Goal: Check status: Check status

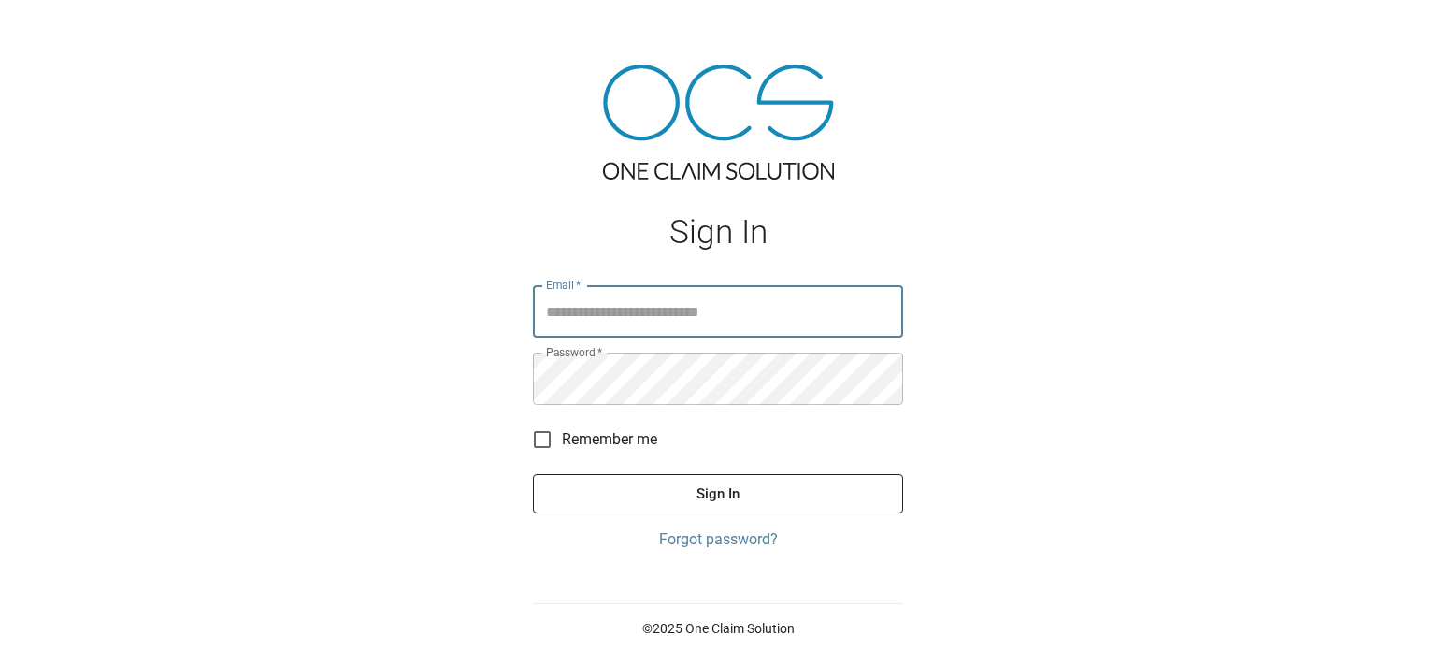
type input "**********"
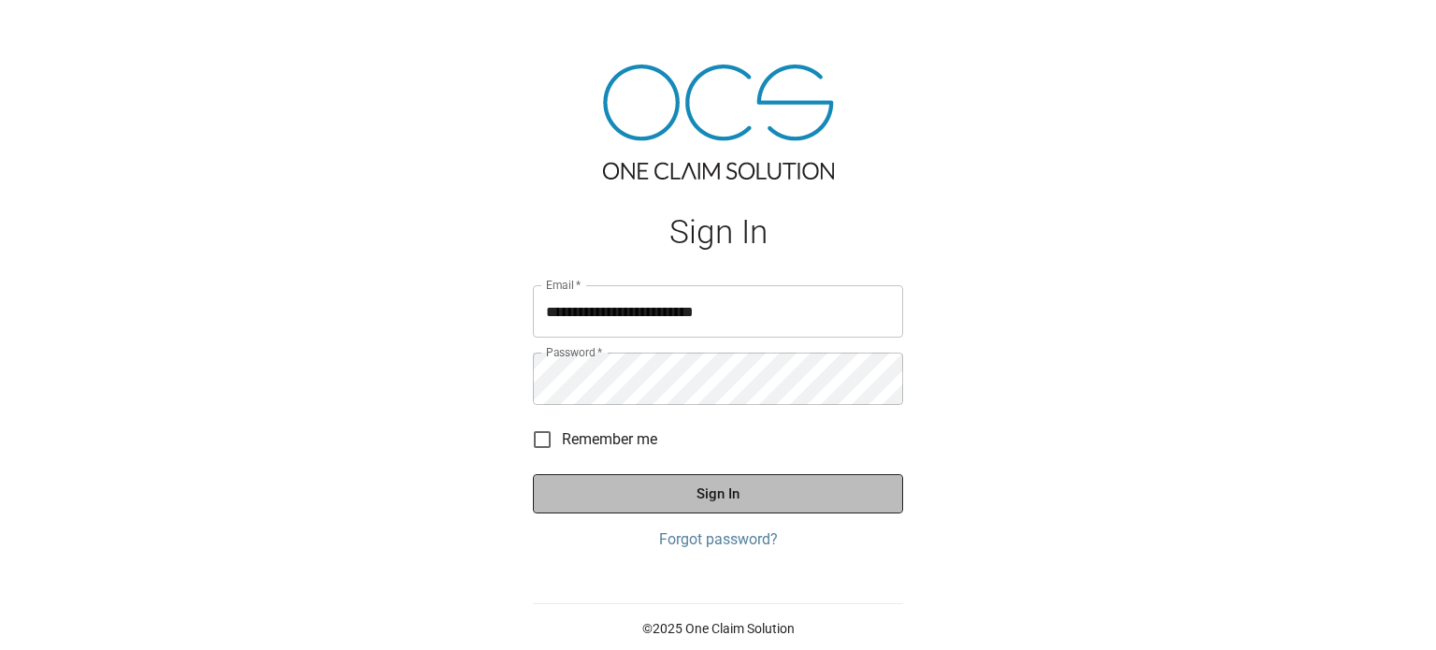
click at [707, 498] on button "Sign In" at bounding box center [718, 493] width 370 height 39
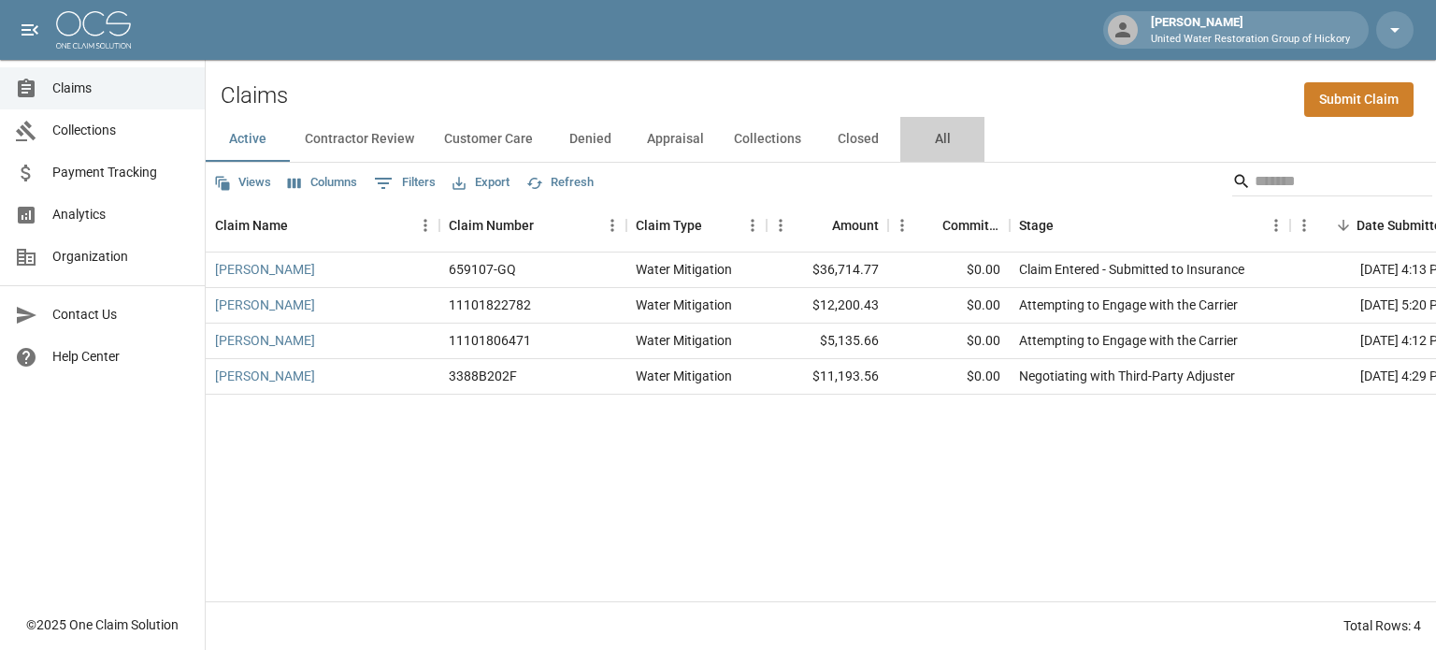
click at [939, 139] on button "All" at bounding box center [942, 139] width 84 height 45
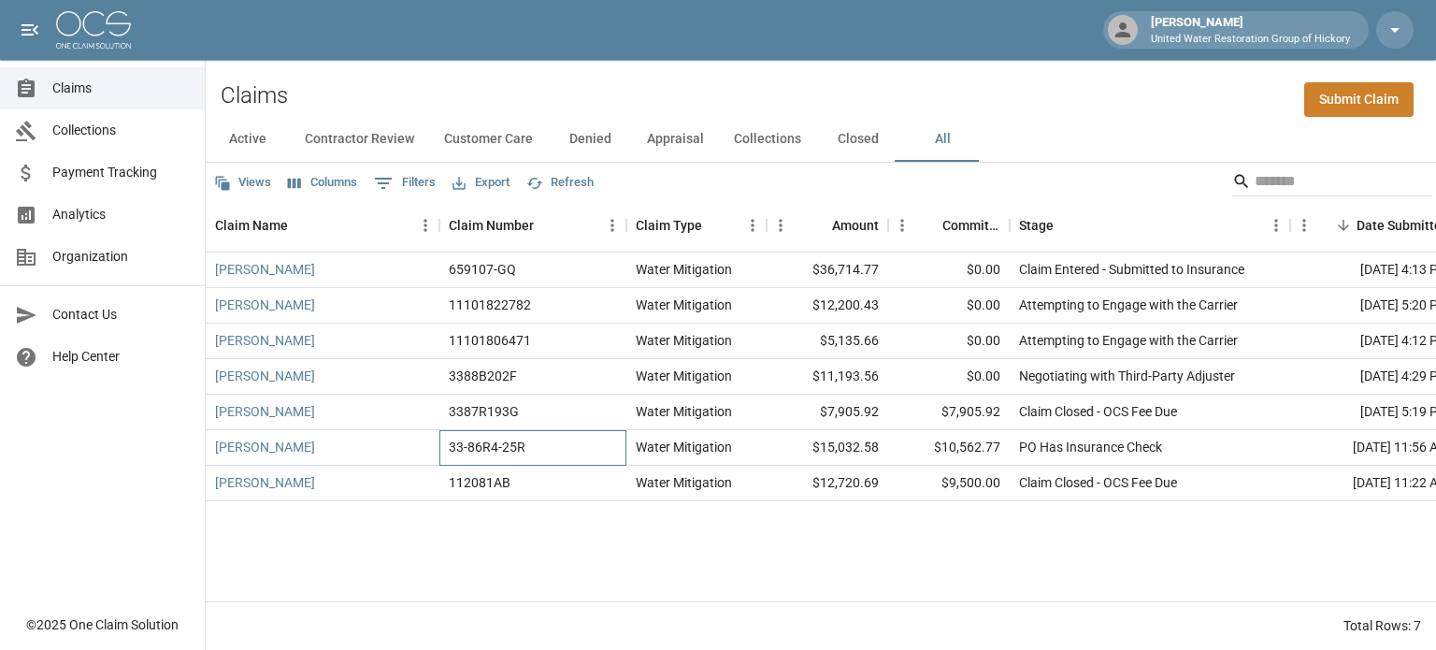
click at [541, 451] on div "33-86R4-25R" at bounding box center [532, 448] width 187 height 36
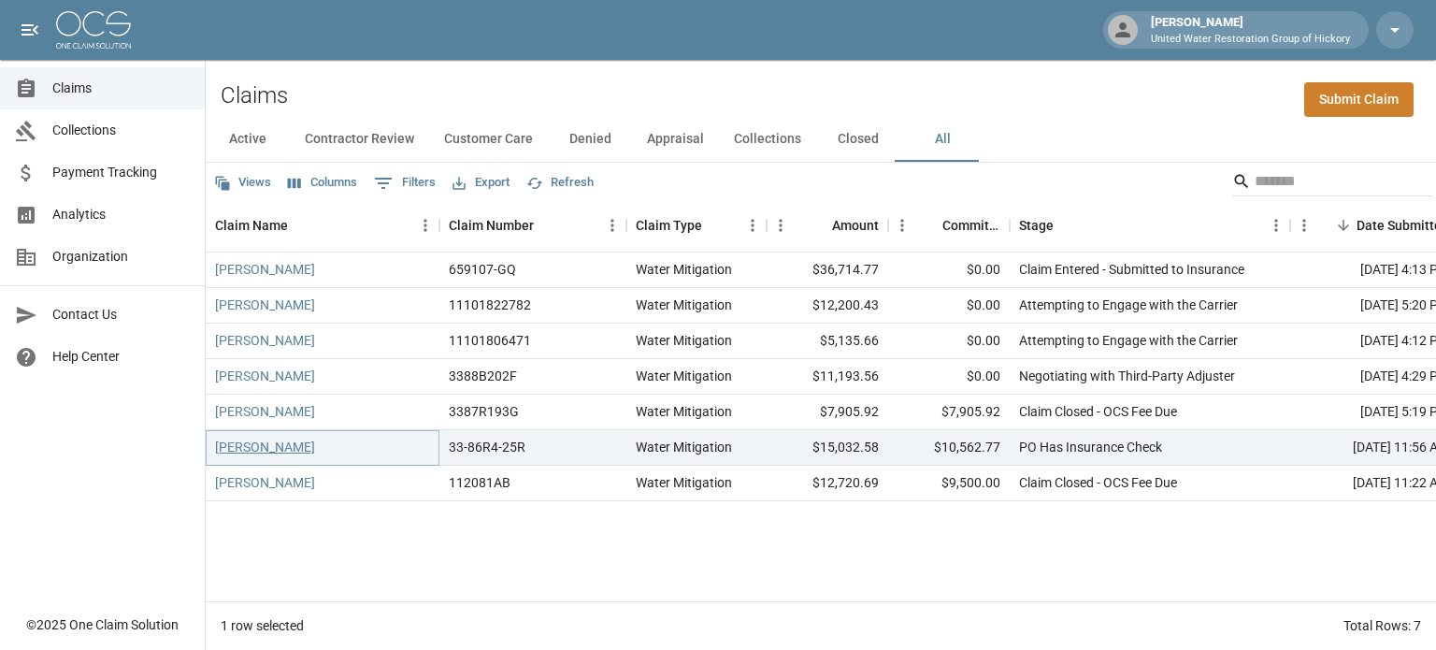
click at [292, 440] on link "[PERSON_NAME]" at bounding box center [265, 447] width 100 height 19
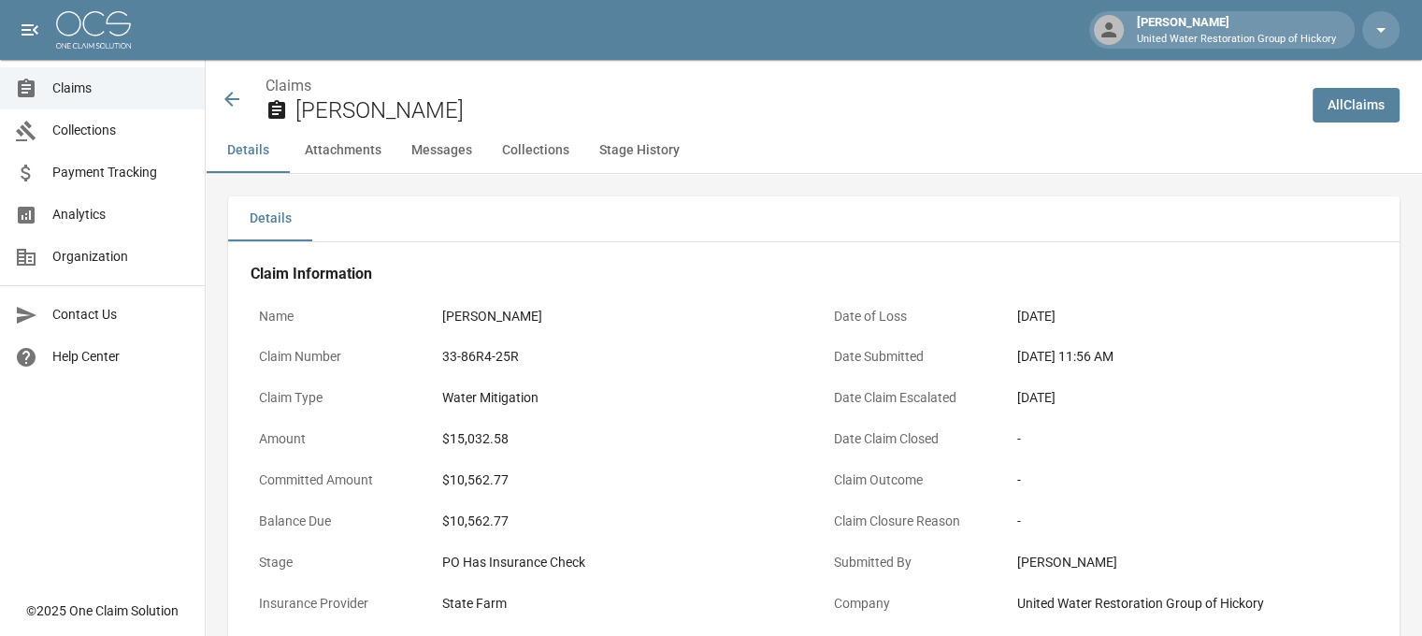
click at [230, 99] on icon at bounding box center [231, 99] width 15 height 15
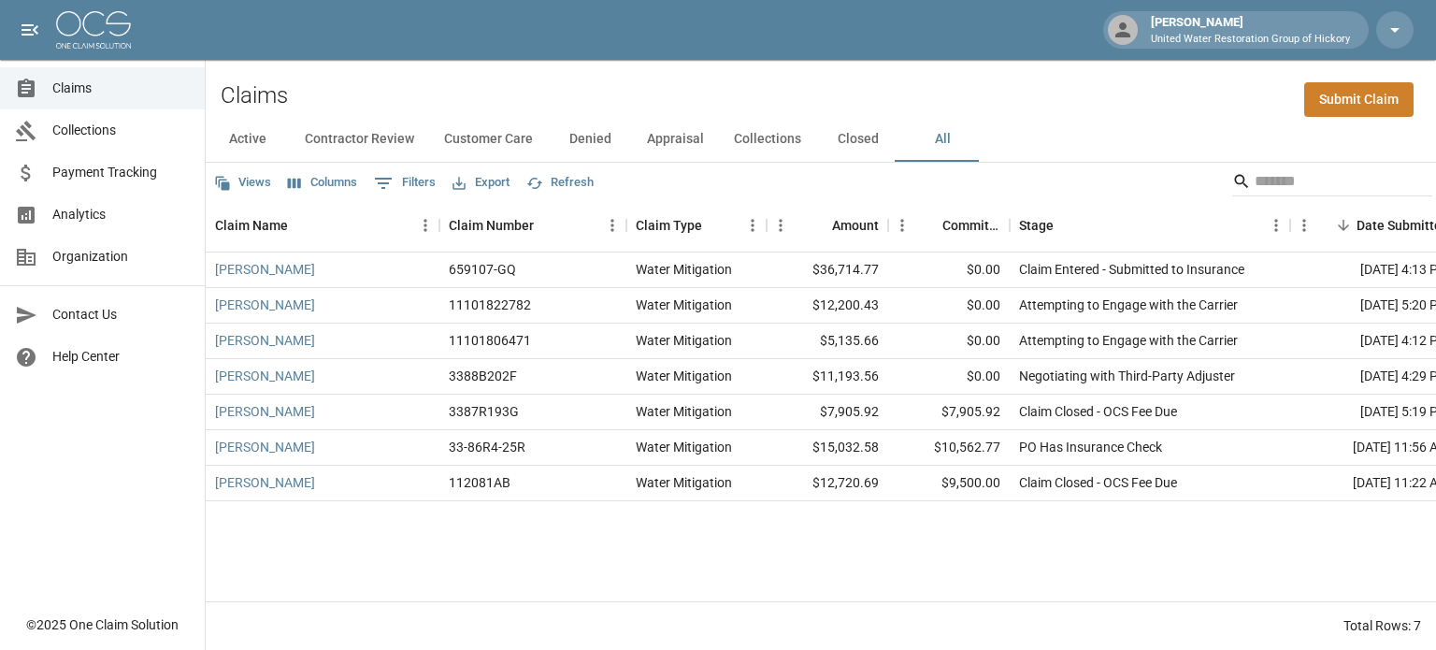
click at [114, 173] on span "Payment Tracking" at bounding box center [120, 173] width 137 height 20
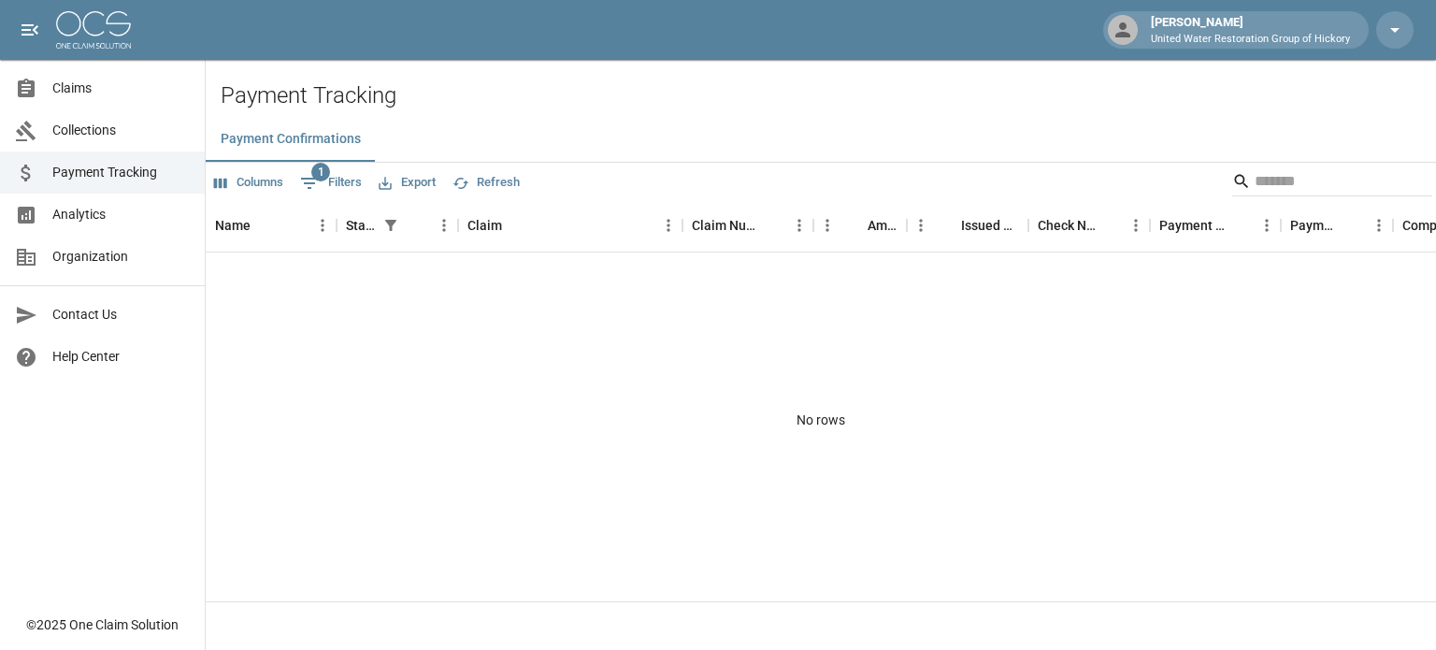
click at [92, 122] on span "Collections" at bounding box center [120, 131] width 137 height 20
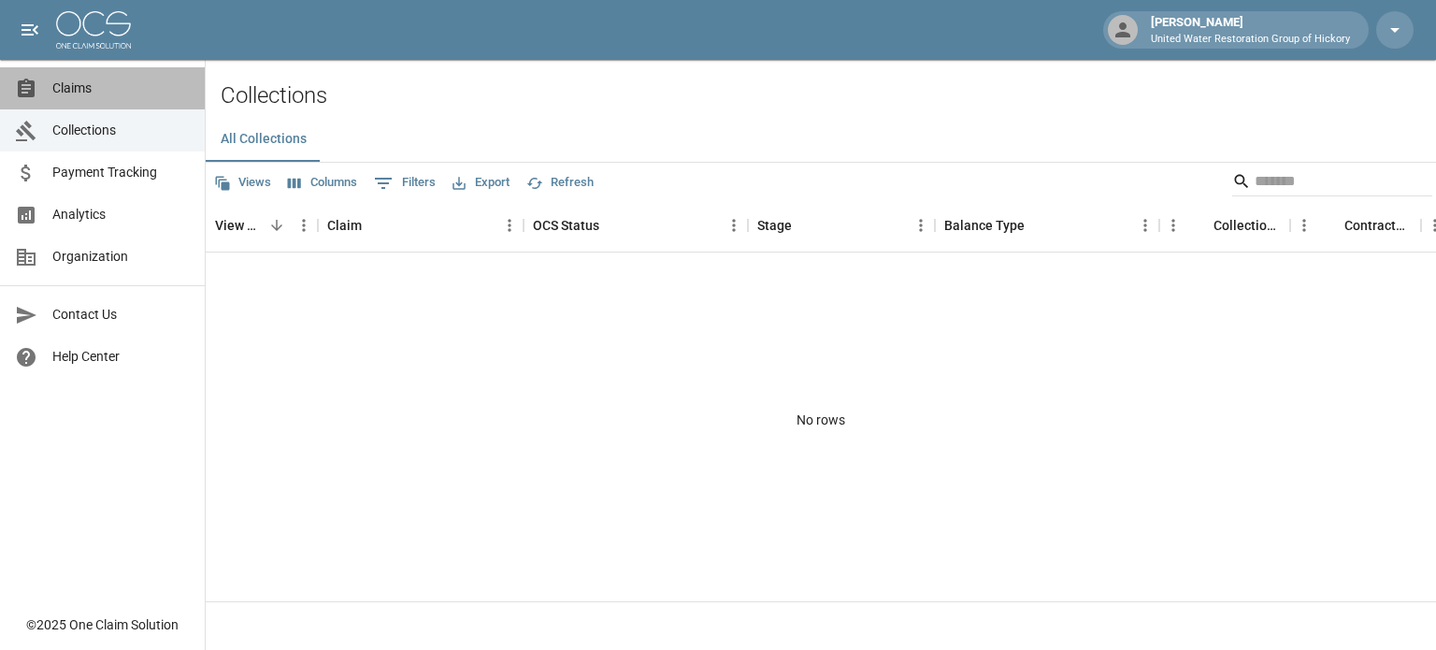
click at [71, 91] on span "Claims" at bounding box center [120, 89] width 137 height 20
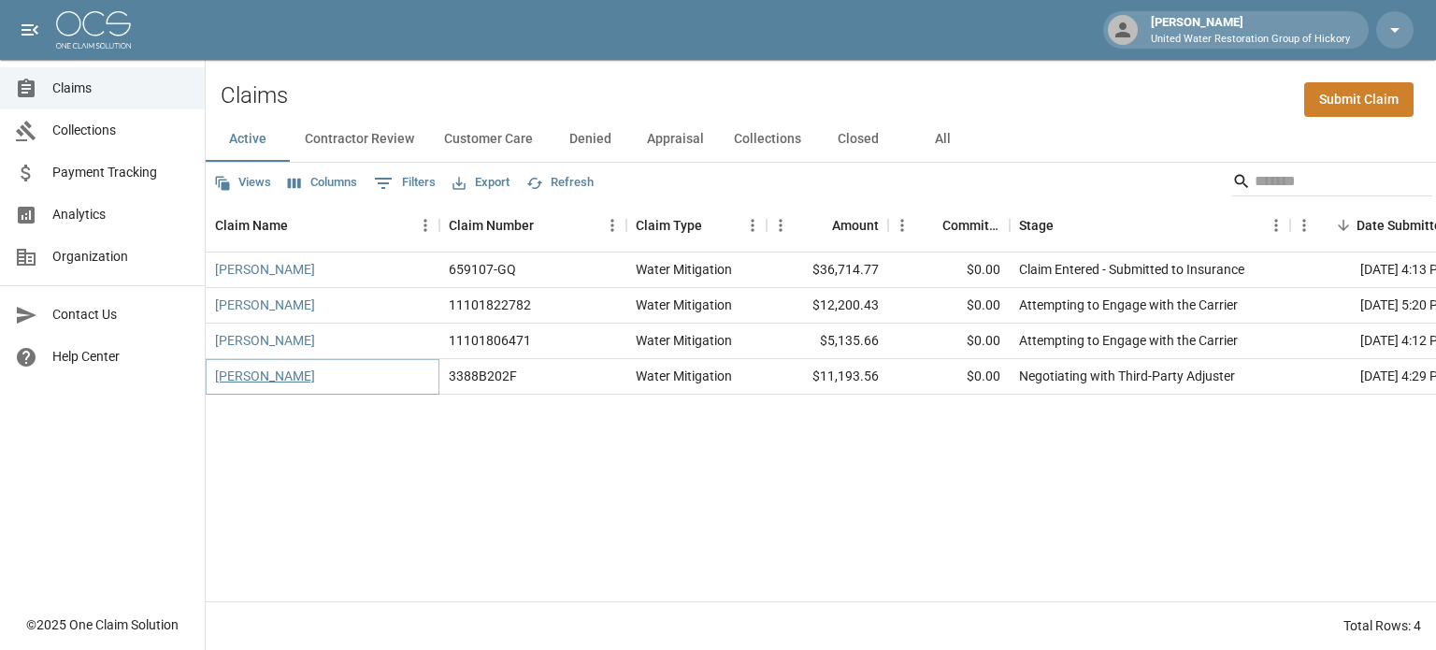
click at [272, 376] on link "[PERSON_NAME]" at bounding box center [265, 376] width 100 height 19
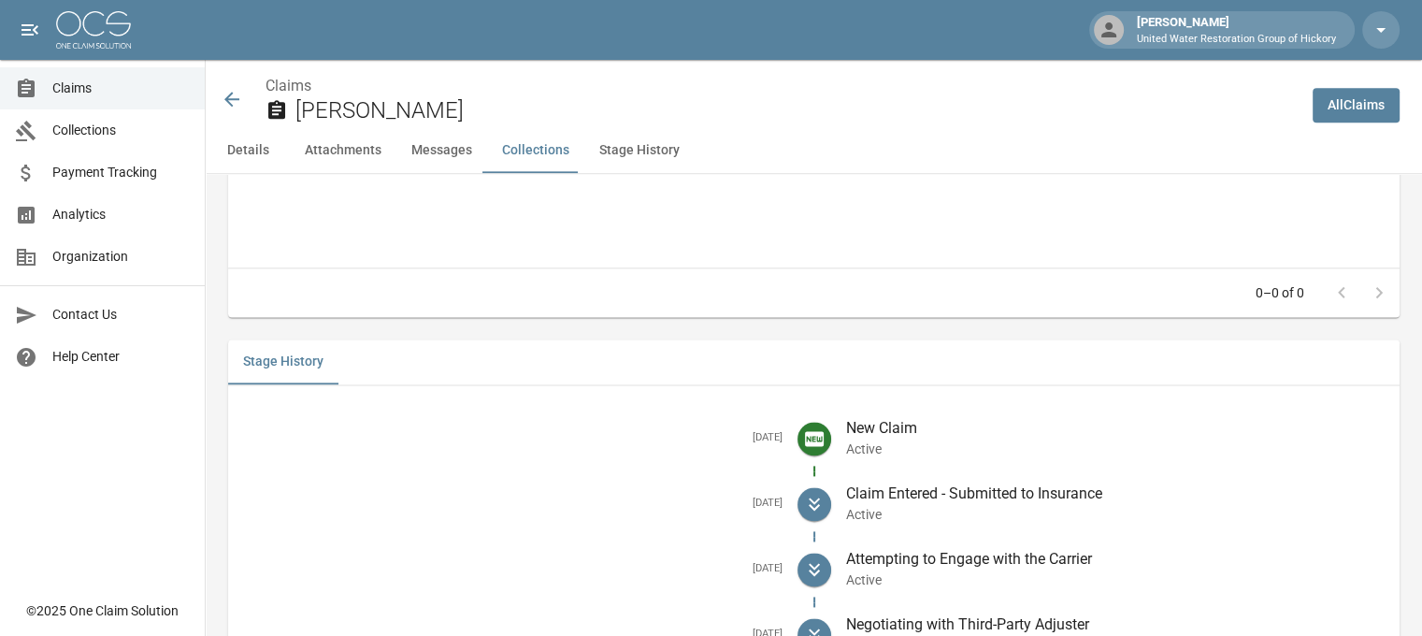
scroll to position [2466, 0]
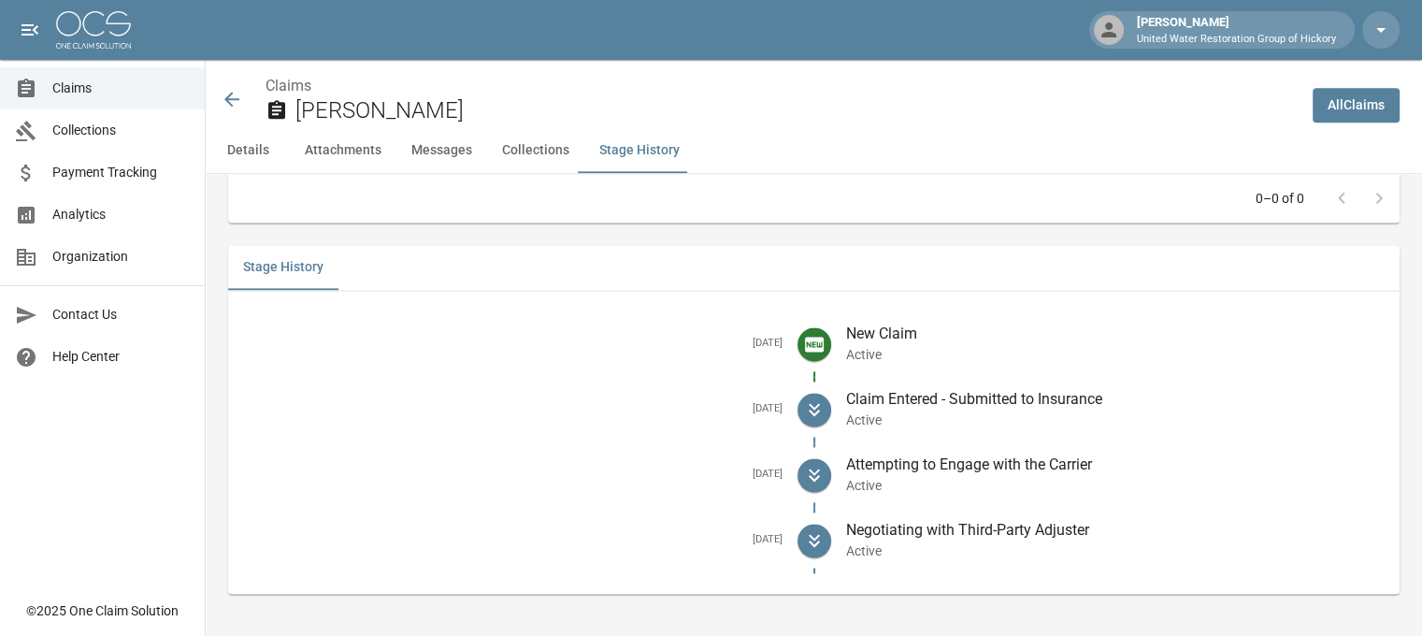
click at [229, 98] on icon at bounding box center [231, 99] width 15 height 15
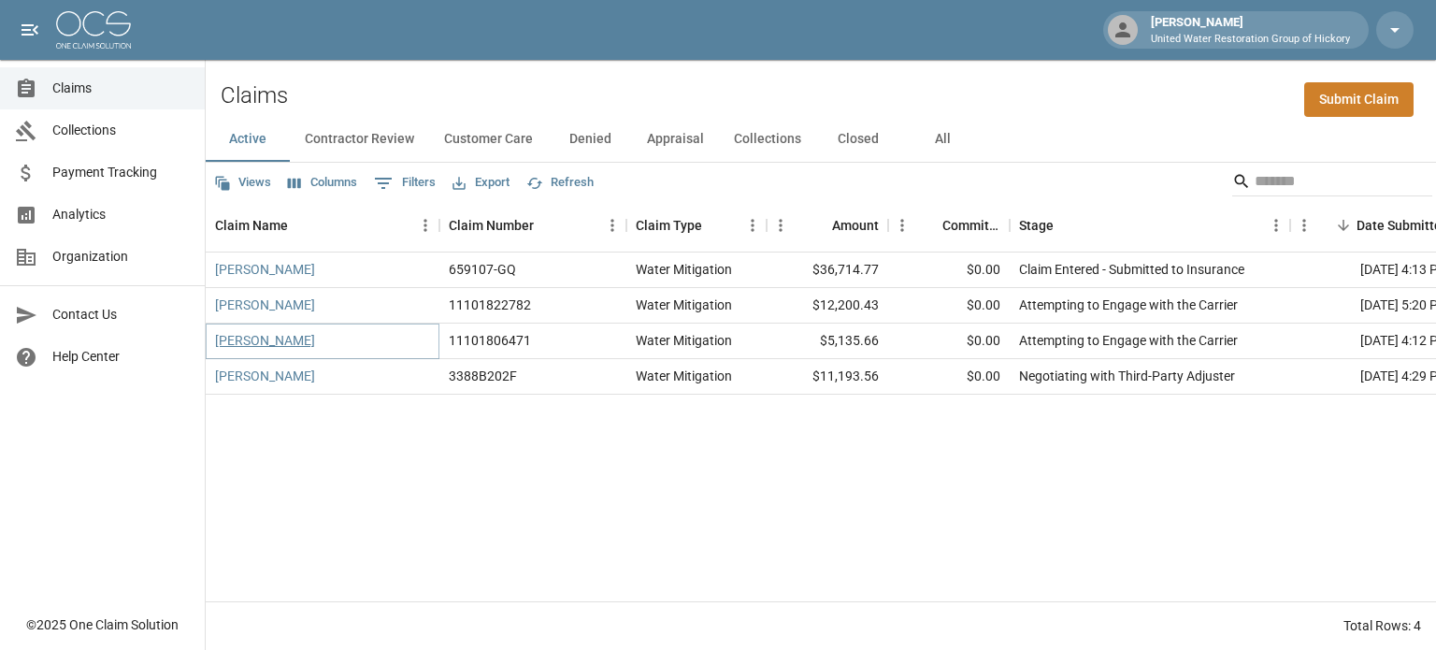
click at [251, 346] on link "[PERSON_NAME]" at bounding box center [265, 340] width 100 height 19
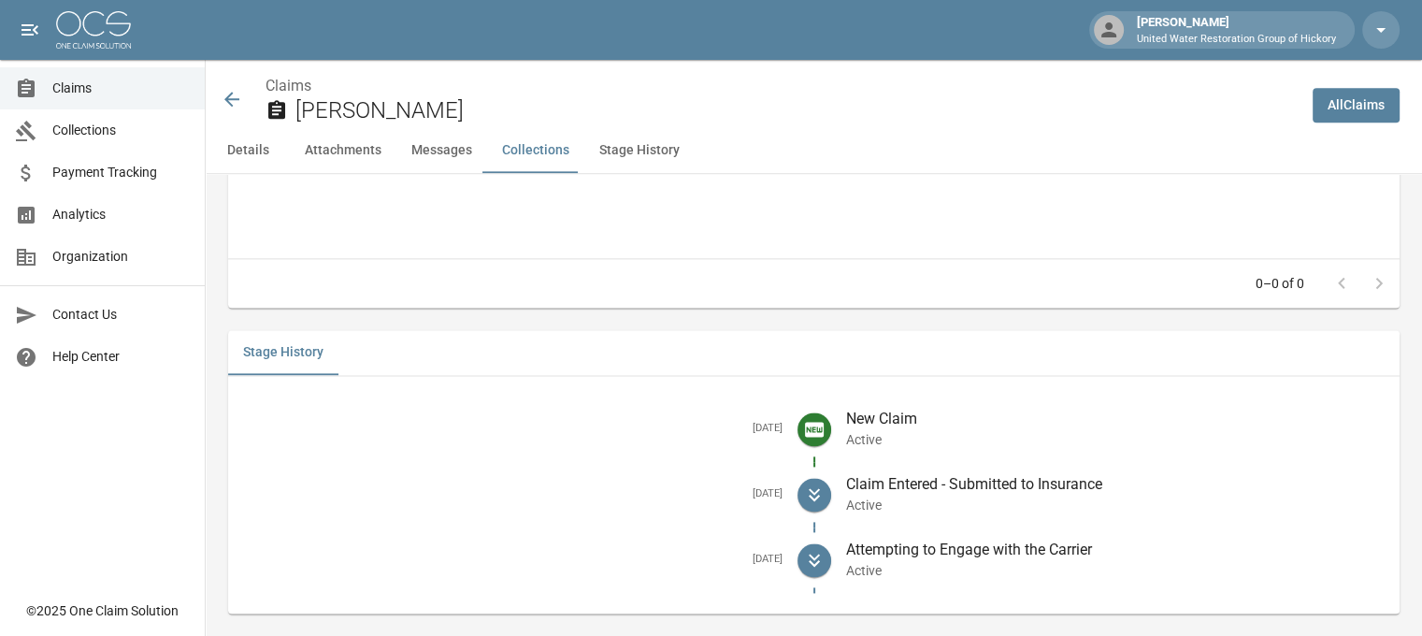
scroll to position [2380, 10]
click at [221, 96] on icon at bounding box center [232, 99] width 22 height 22
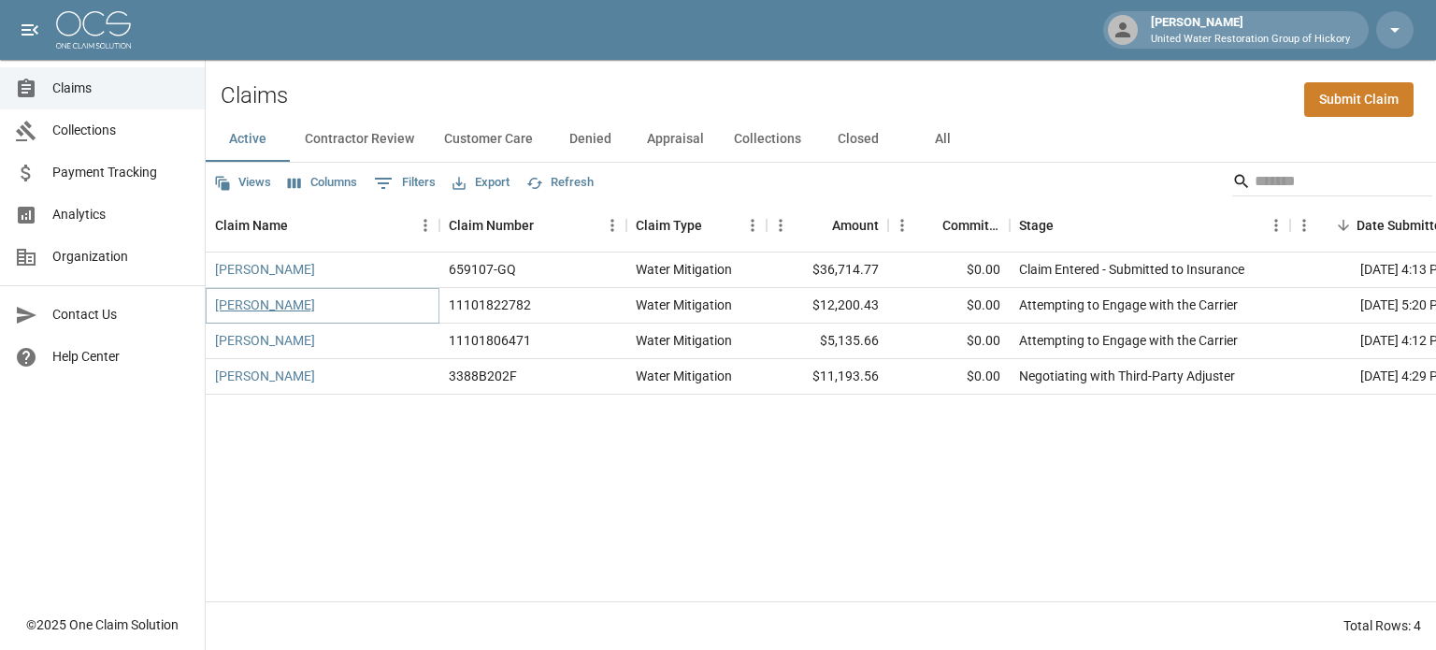
click at [236, 300] on link "[PERSON_NAME]" at bounding box center [265, 304] width 100 height 19
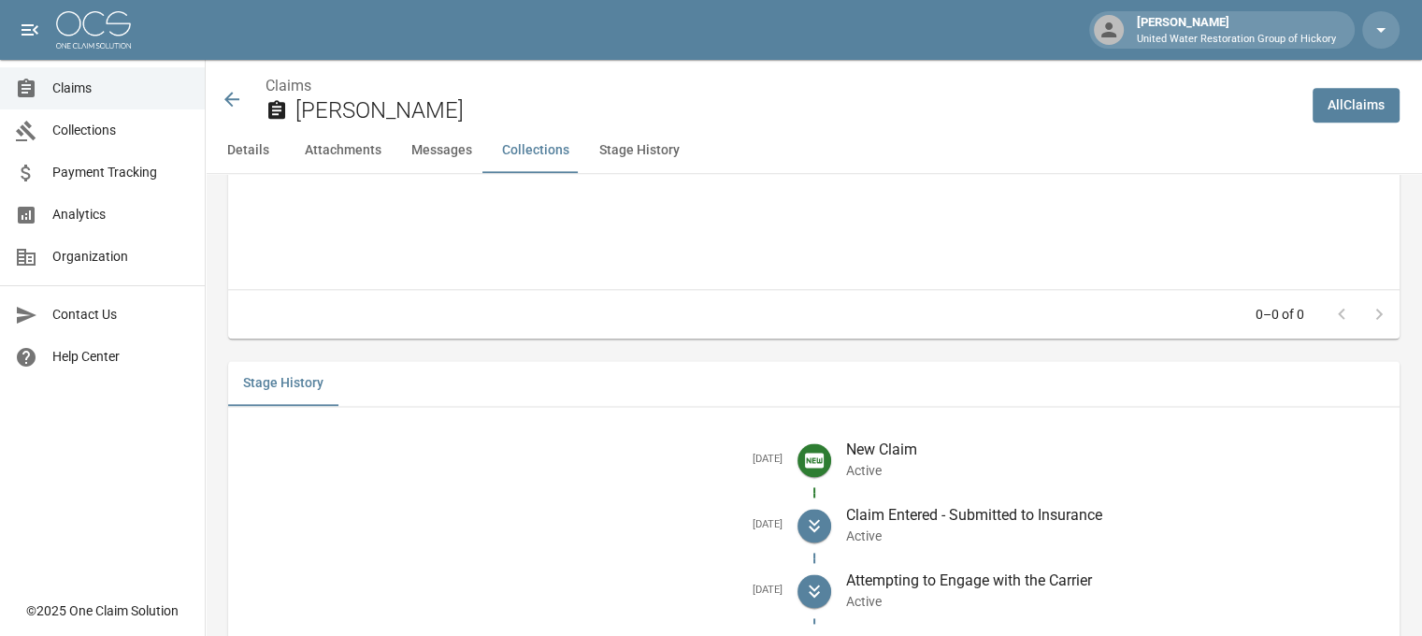
scroll to position [2365, 0]
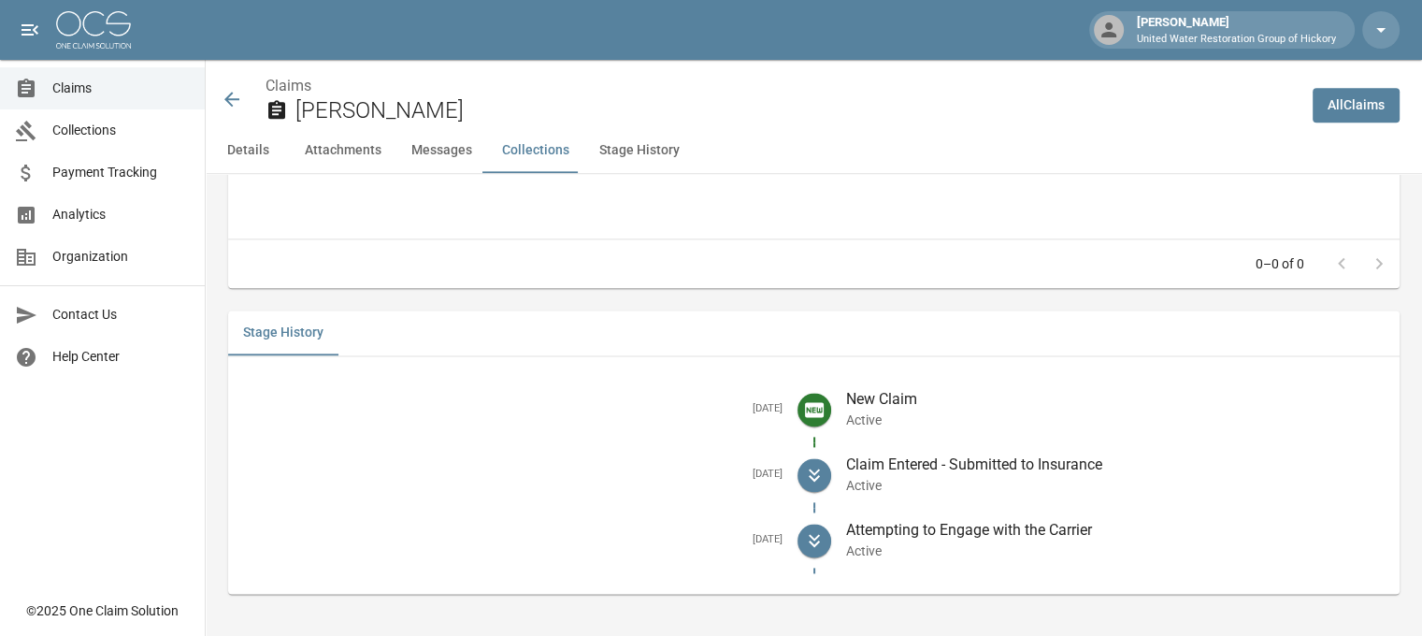
click at [231, 104] on icon at bounding box center [231, 99] width 15 height 15
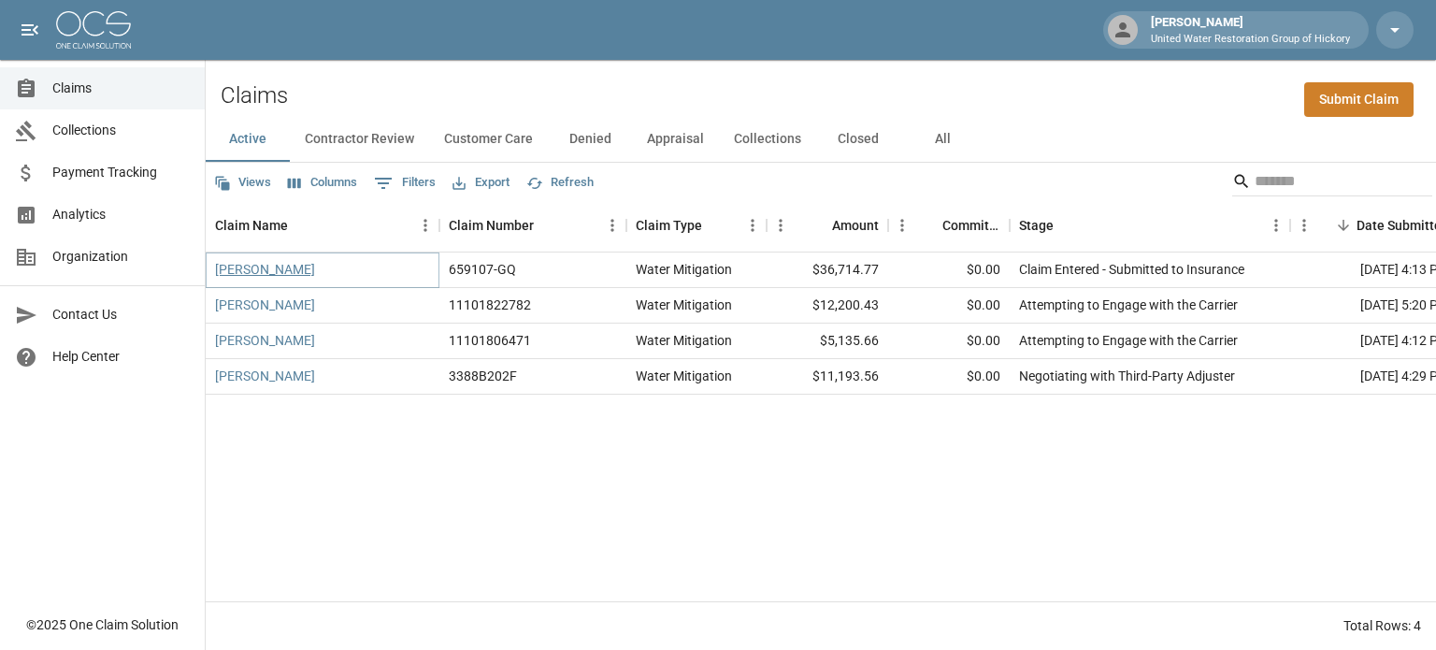
click at [246, 277] on link "[PERSON_NAME]" at bounding box center [265, 269] width 100 height 19
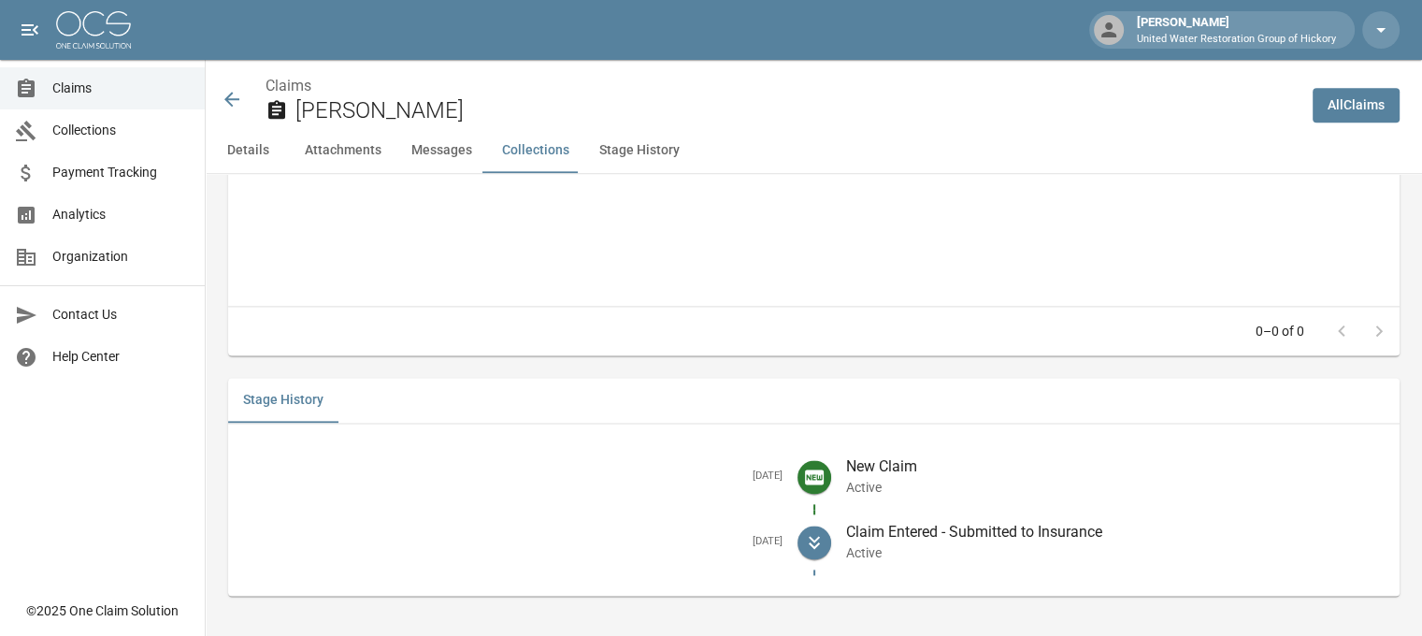
scroll to position [2350, 11]
click at [221, 97] on icon at bounding box center [232, 99] width 22 height 22
